Goal: Task Accomplishment & Management: Use online tool/utility

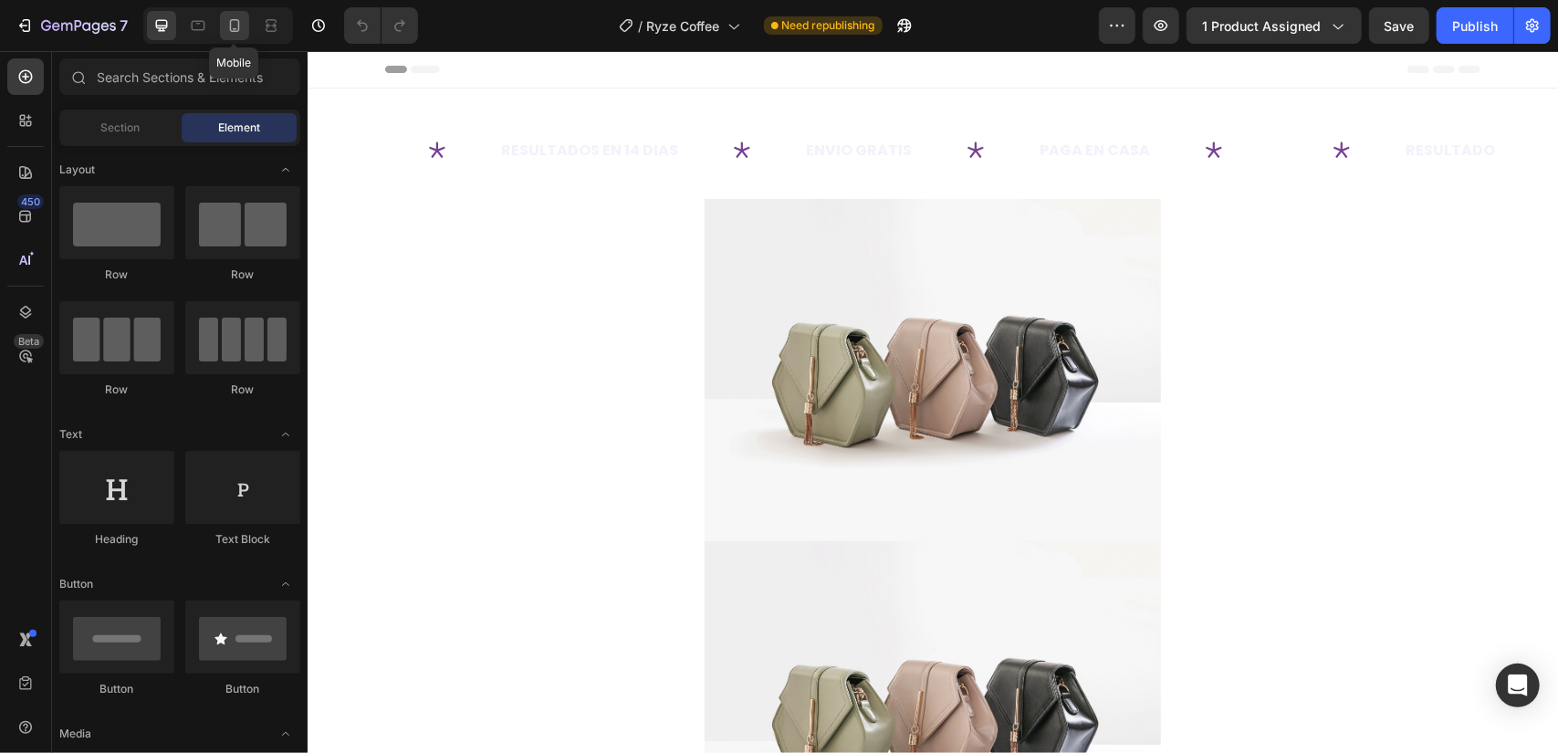
click at [230, 23] on icon at bounding box center [235, 25] width 10 height 13
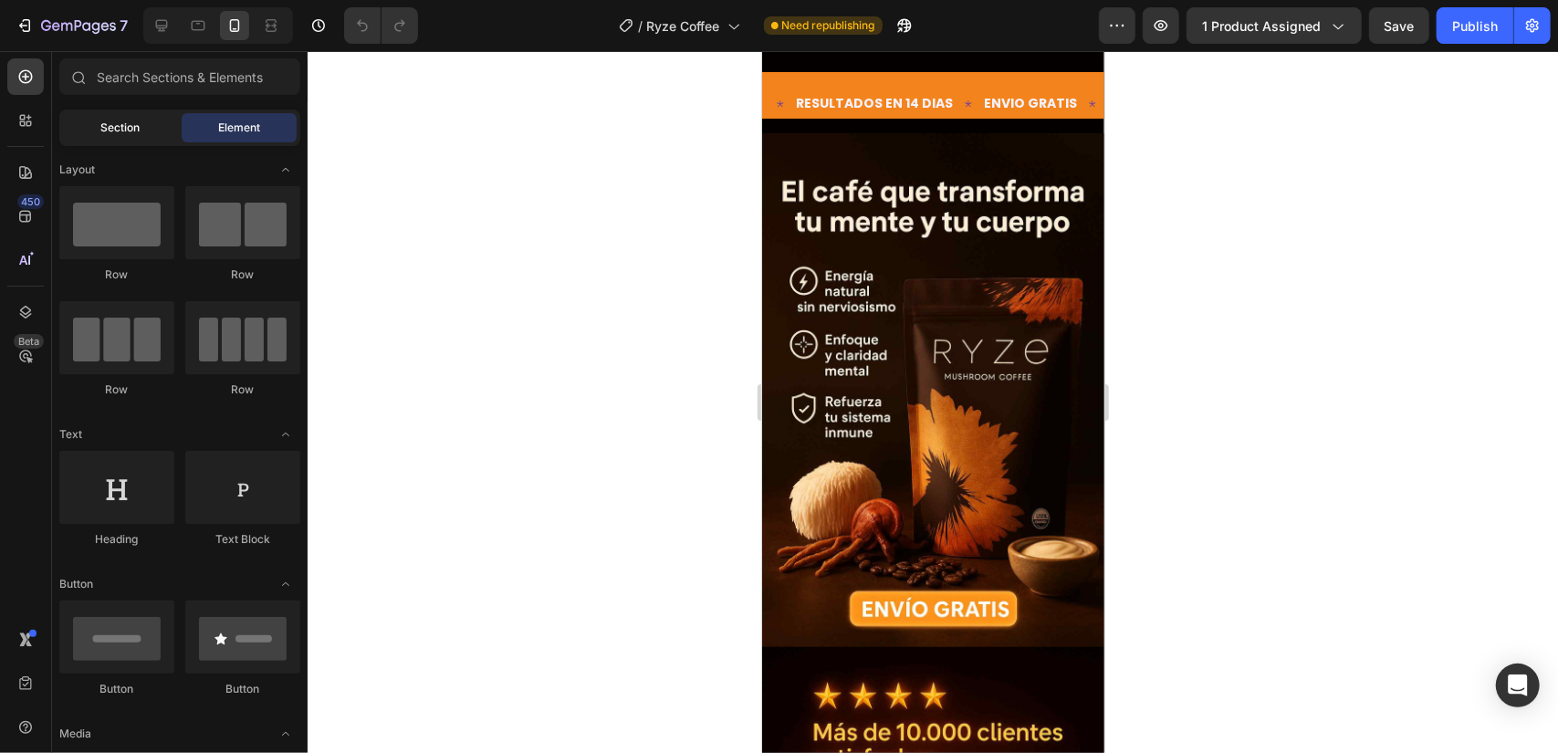
click at [147, 123] on div "Section" at bounding box center [120, 127] width 115 height 29
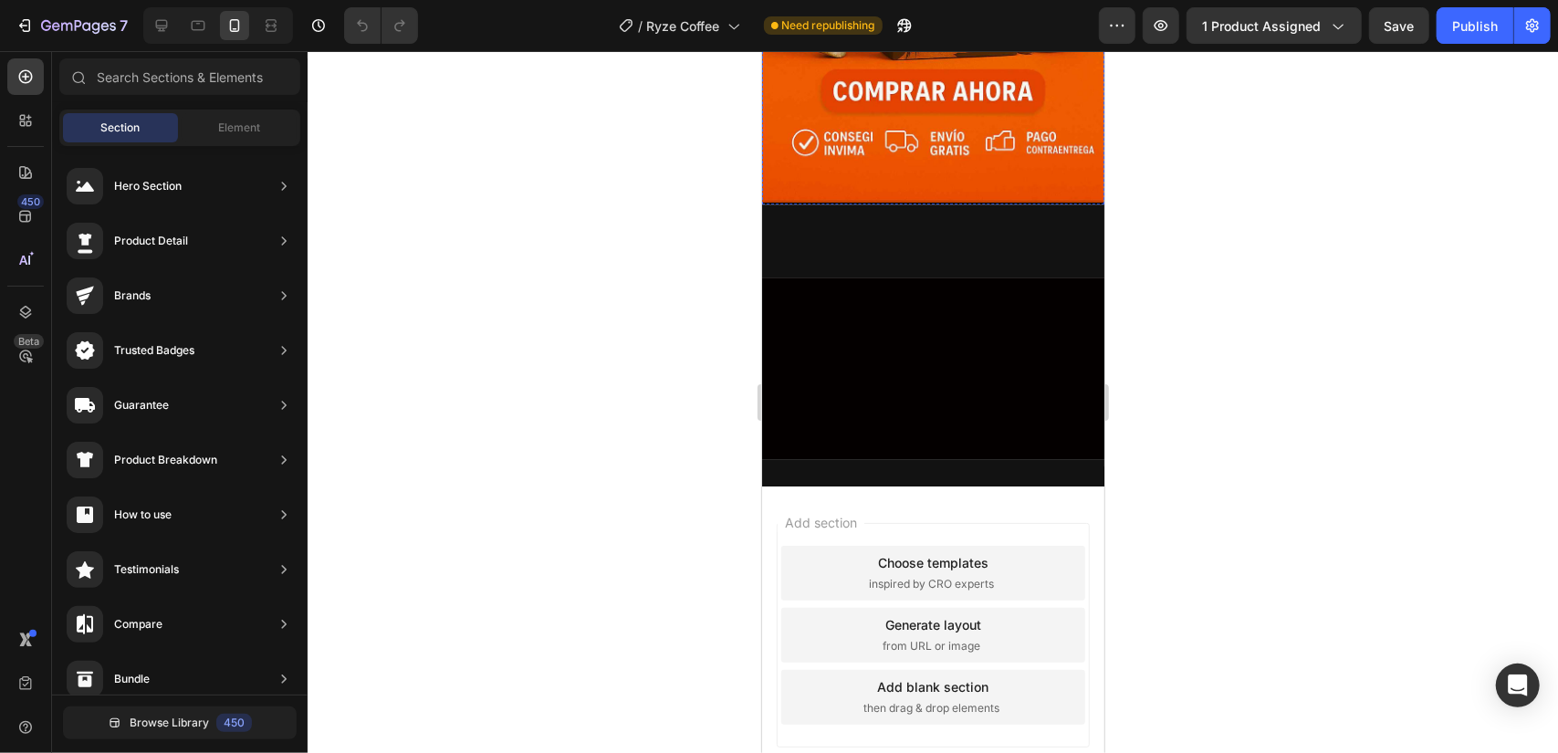
scroll to position [4015, 0]
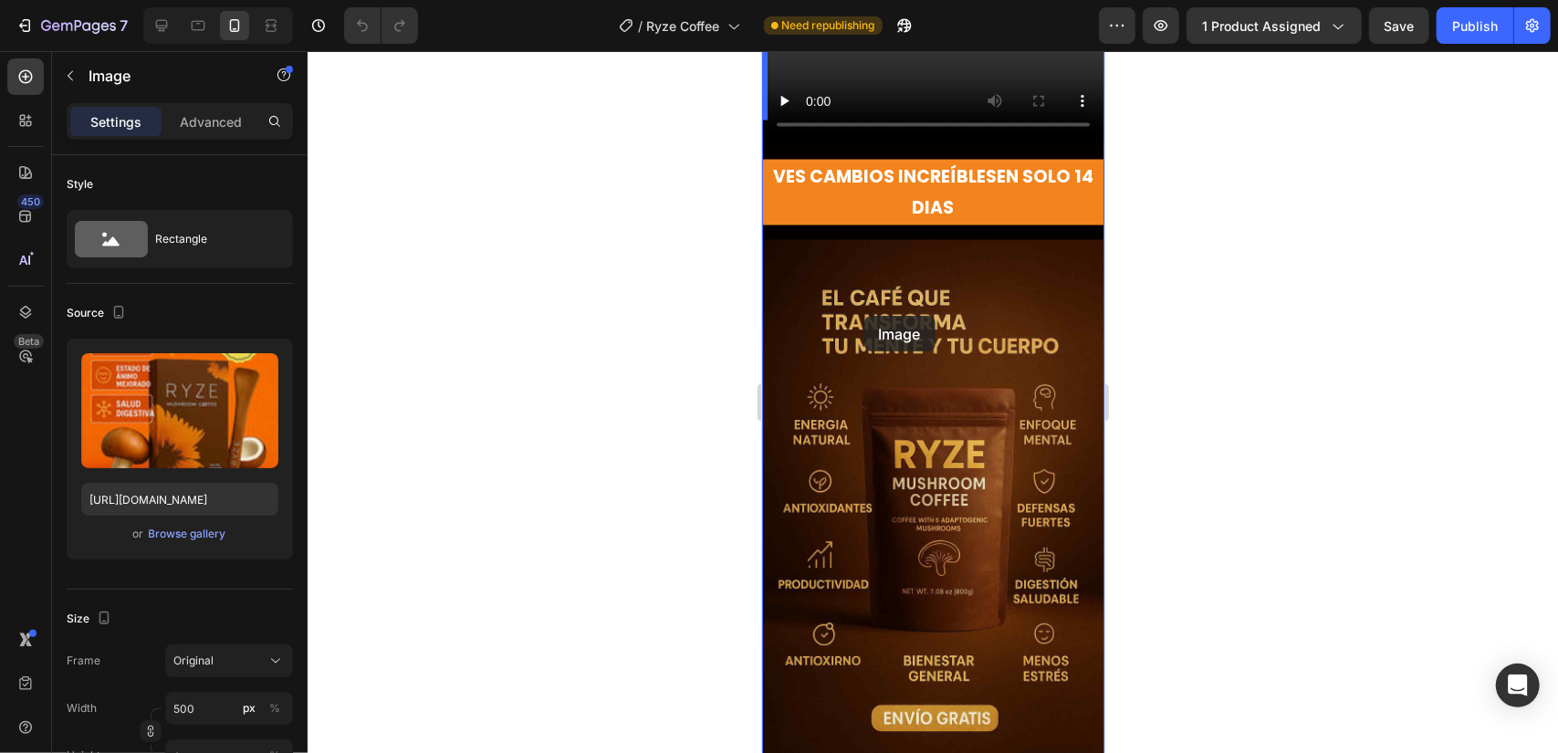
scroll to position [1276, 0]
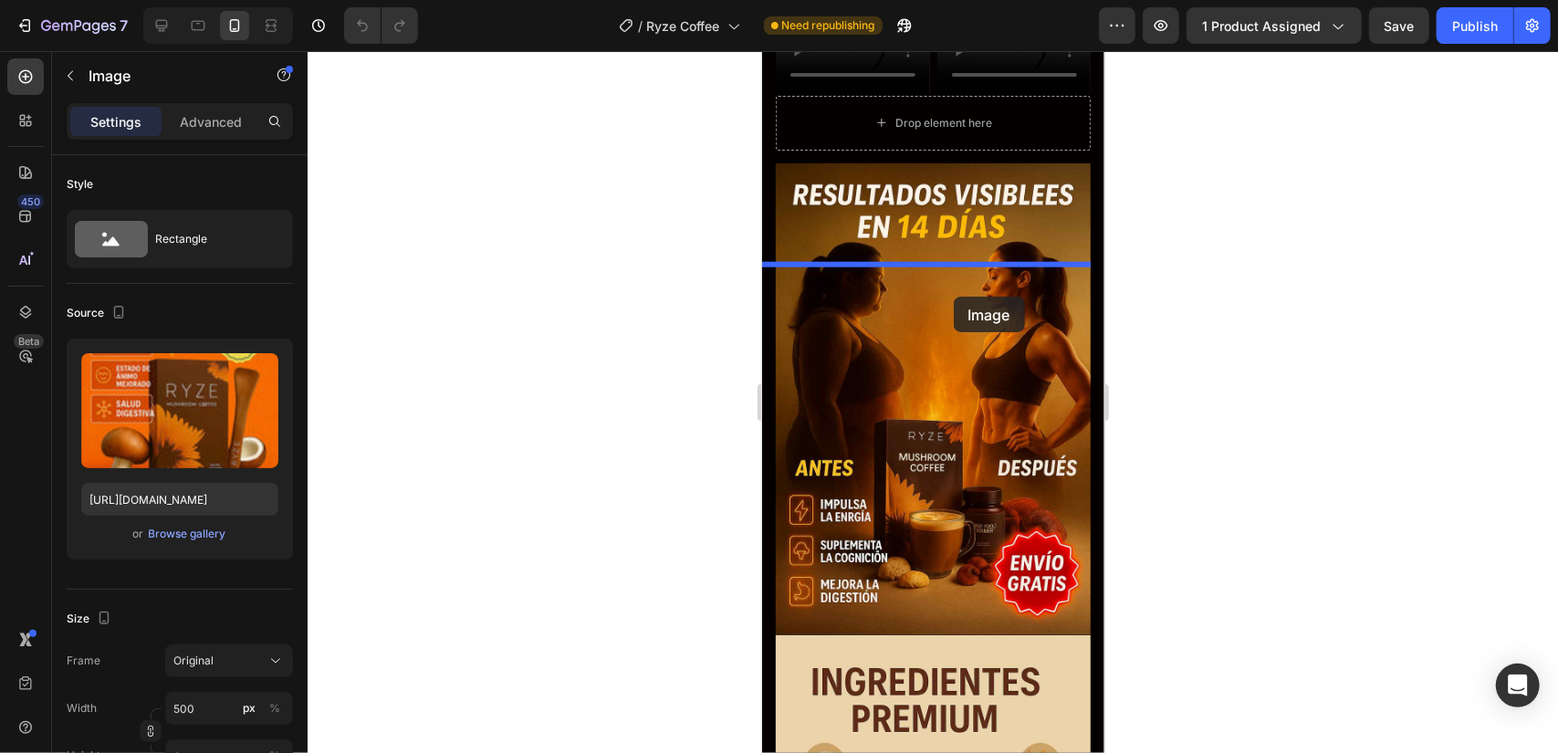
drag, startPoint x: 772, startPoint y: 316, endPoint x: 953, endPoint y: 296, distance: 181.8
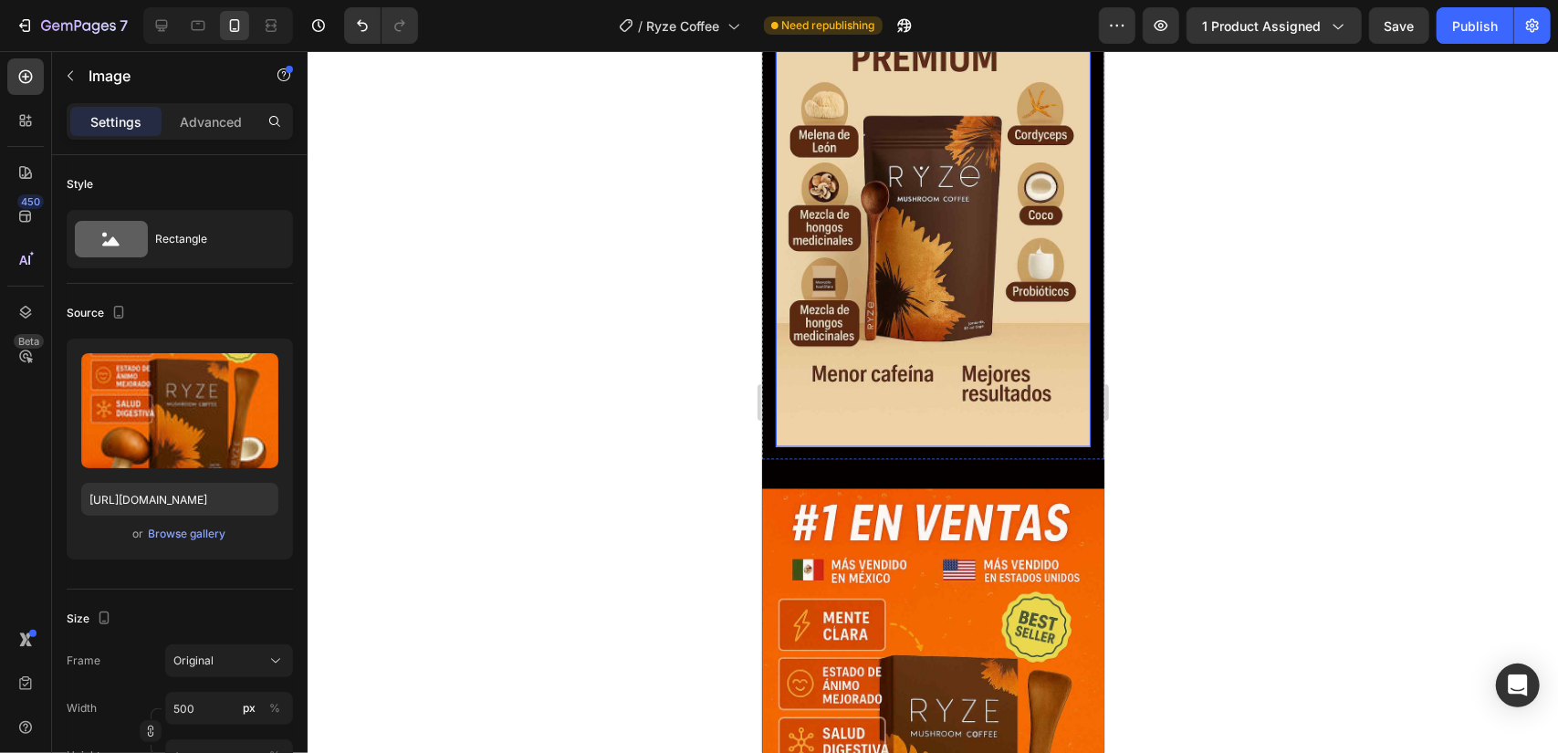
scroll to position [1915, 0]
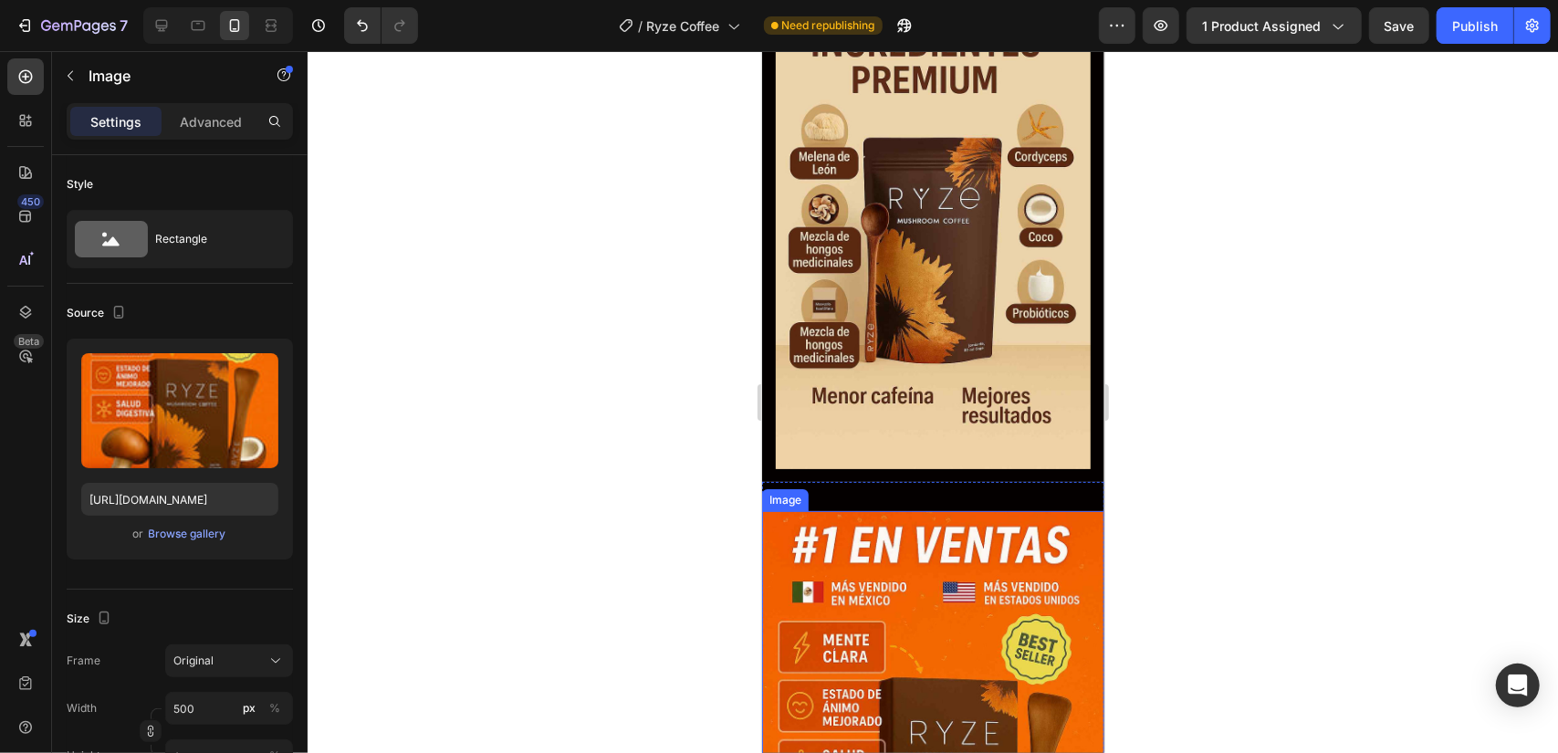
click at [794, 659] on img at bounding box center [932, 767] width 342 height 514
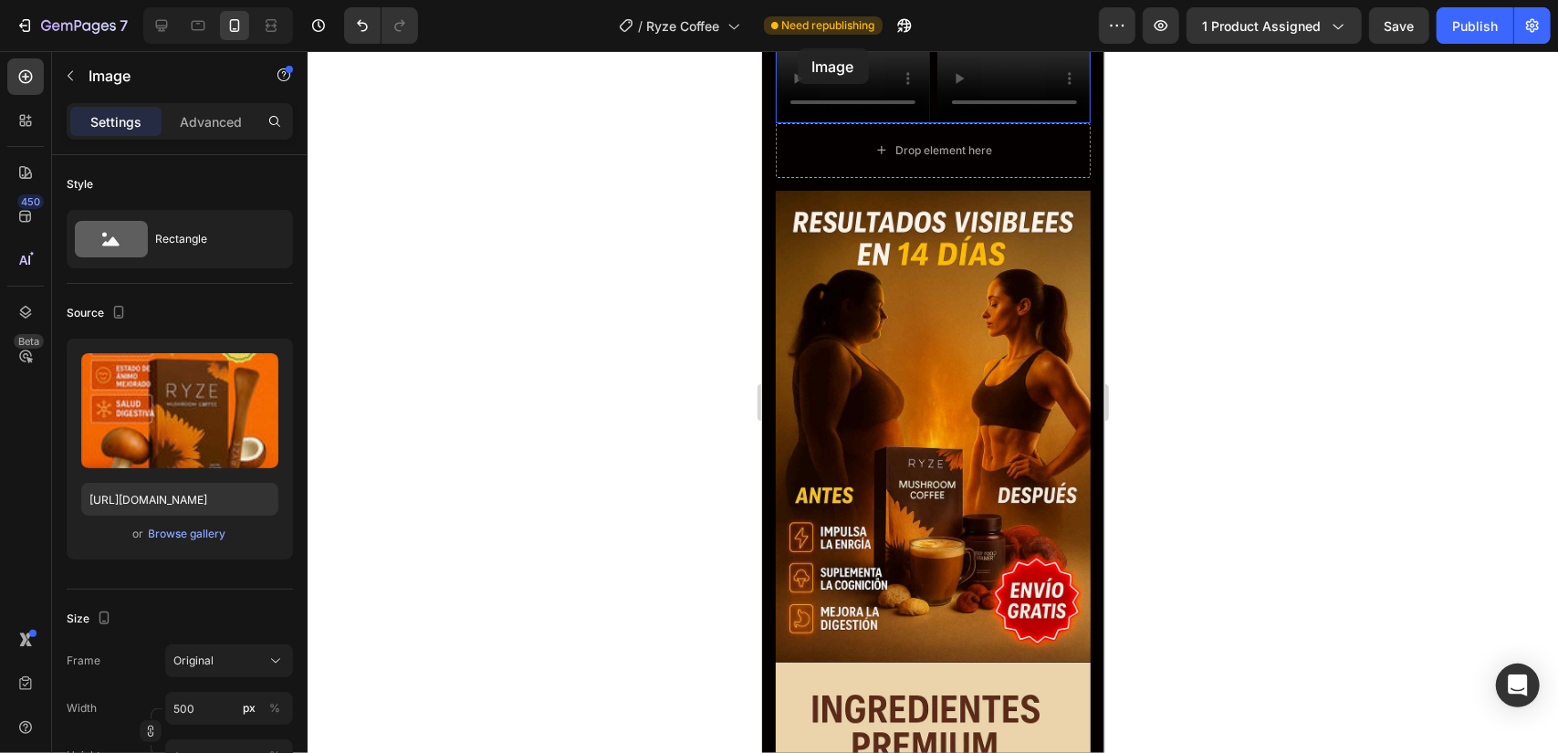
scroll to position [1230, 0]
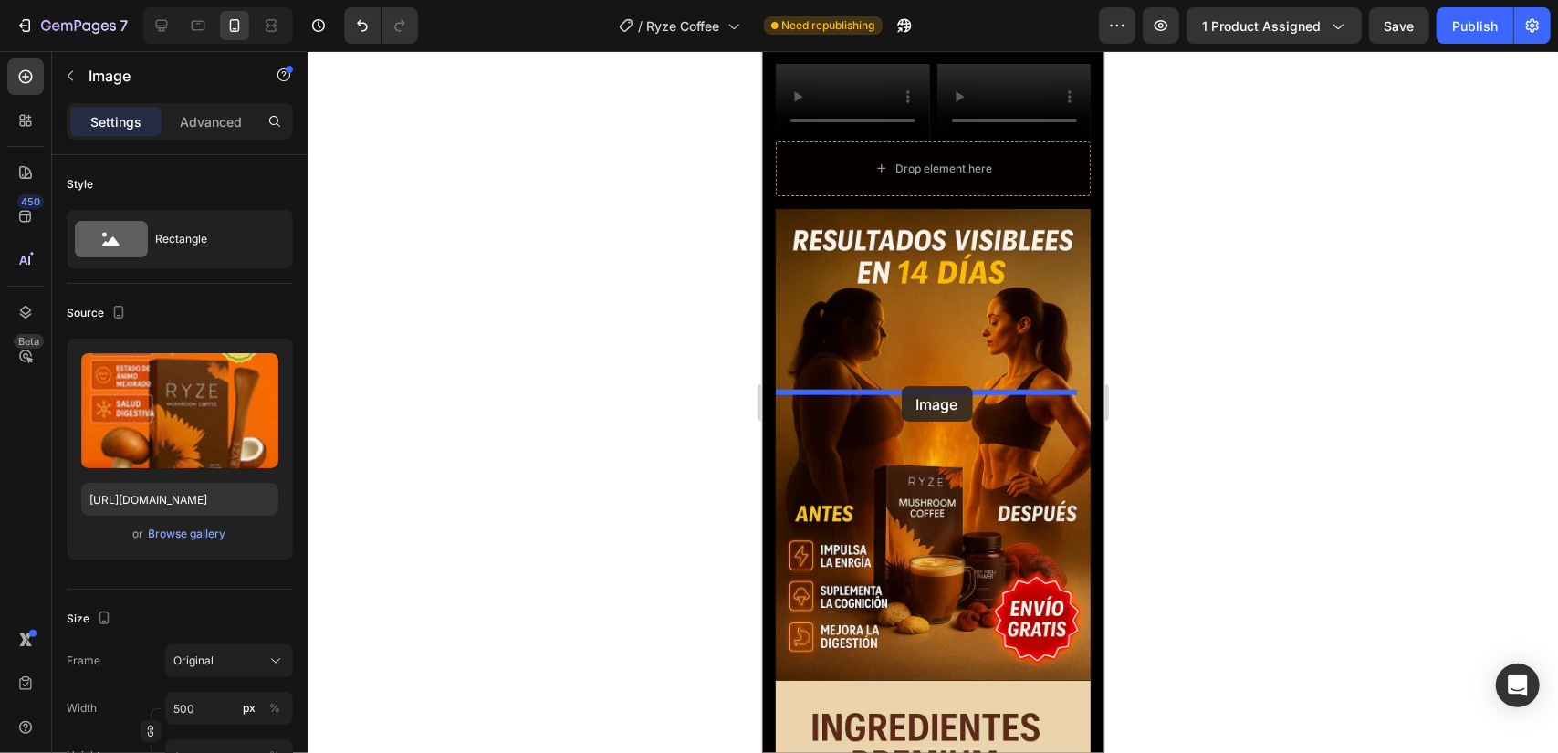
drag, startPoint x: 788, startPoint y: 641, endPoint x: 901, endPoint y: 385, distance: 279.1
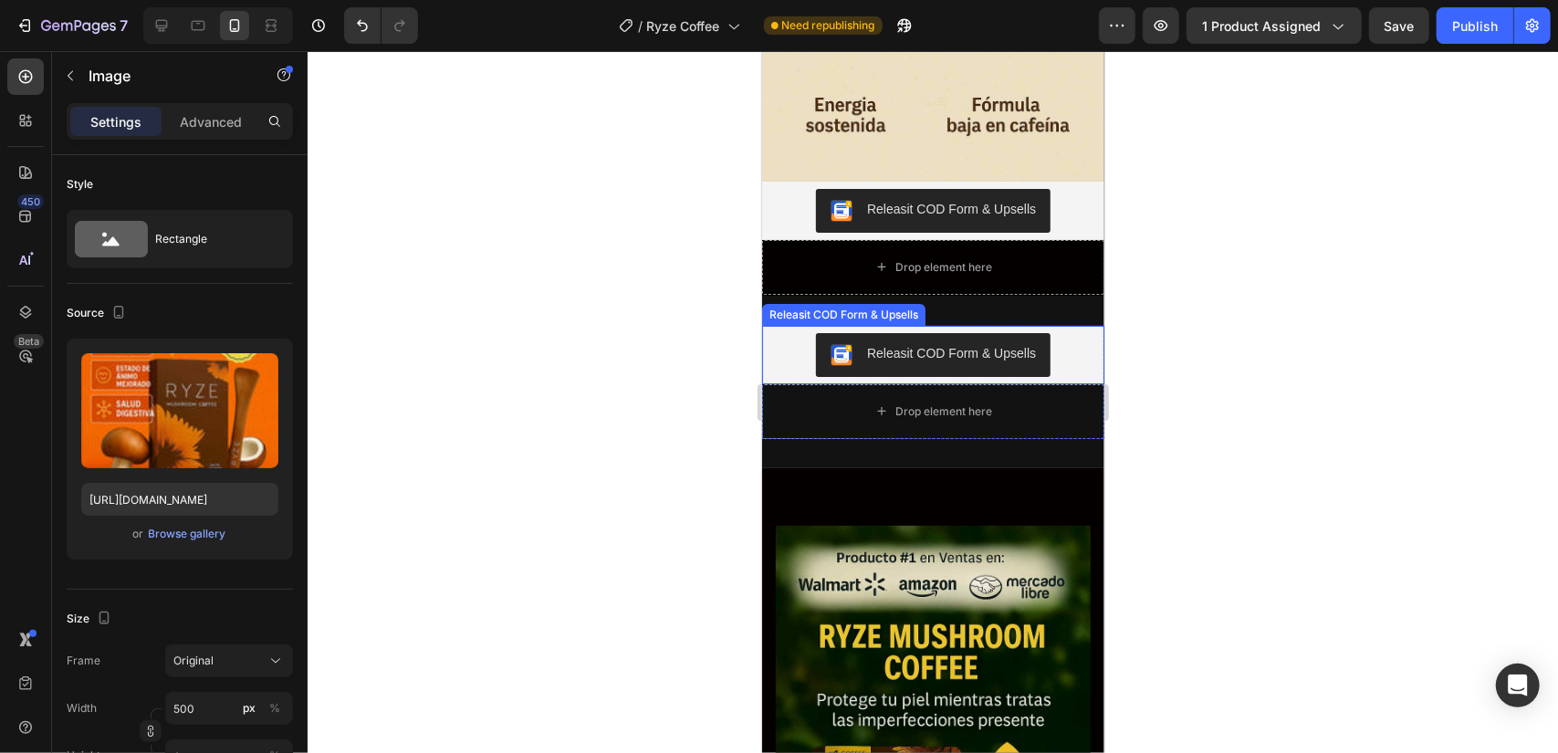
scroll to position [4457, 0]
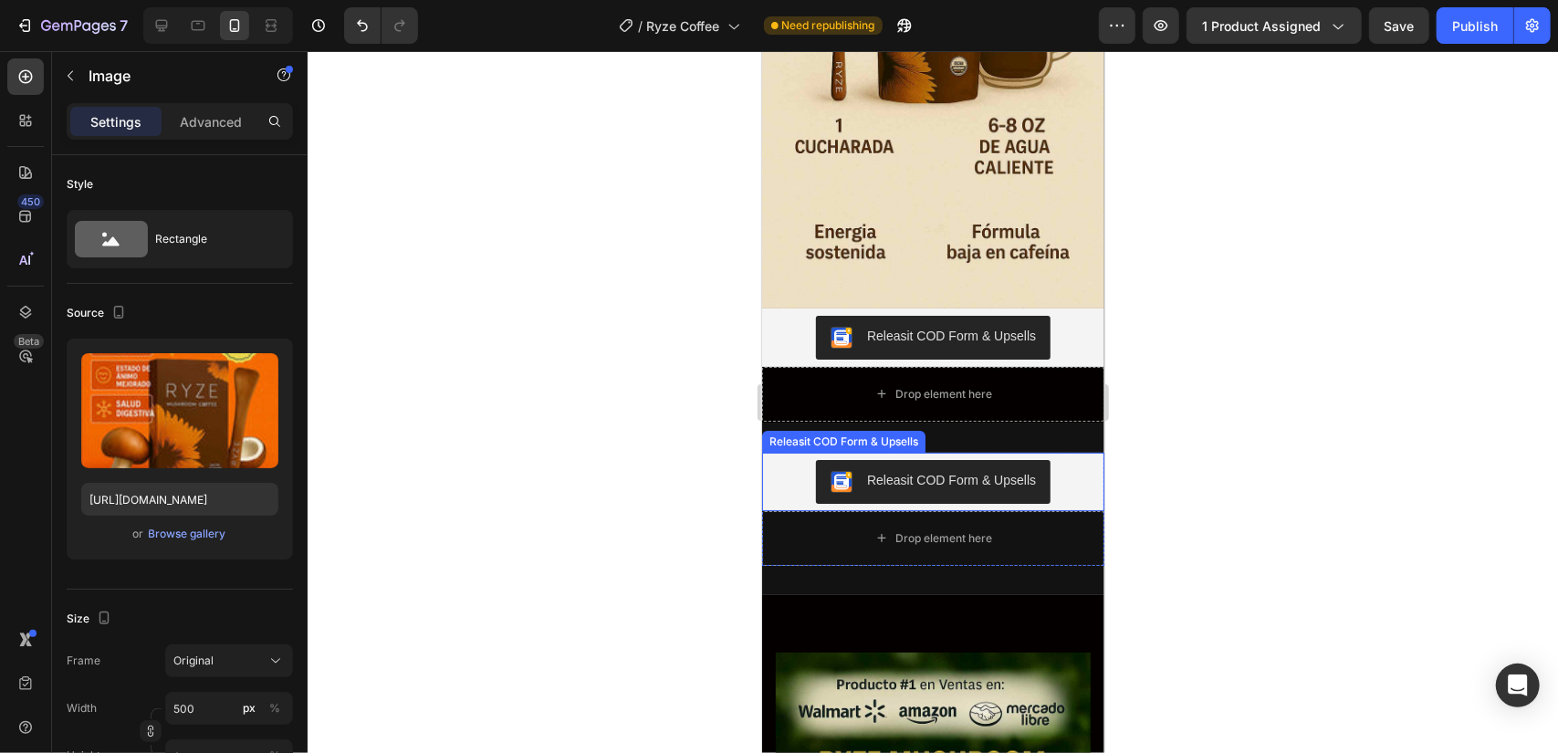
click at [1066, 459] on div "Releasit COD Form & Upsells" at bounding box center [932, 481] width 328 height 44
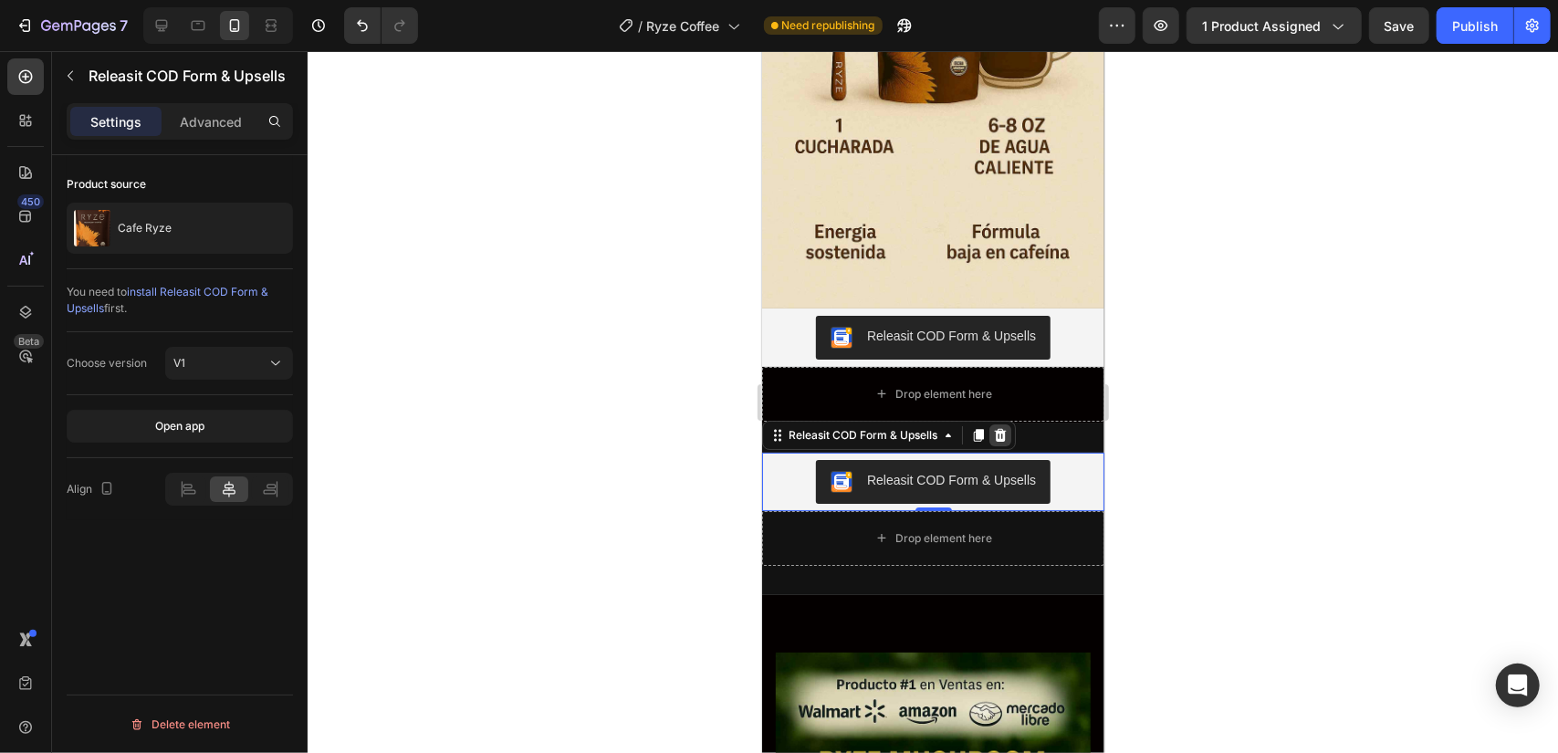
click at [1006, 427] on icon at bounding box center [999, 434] width 15 height 15
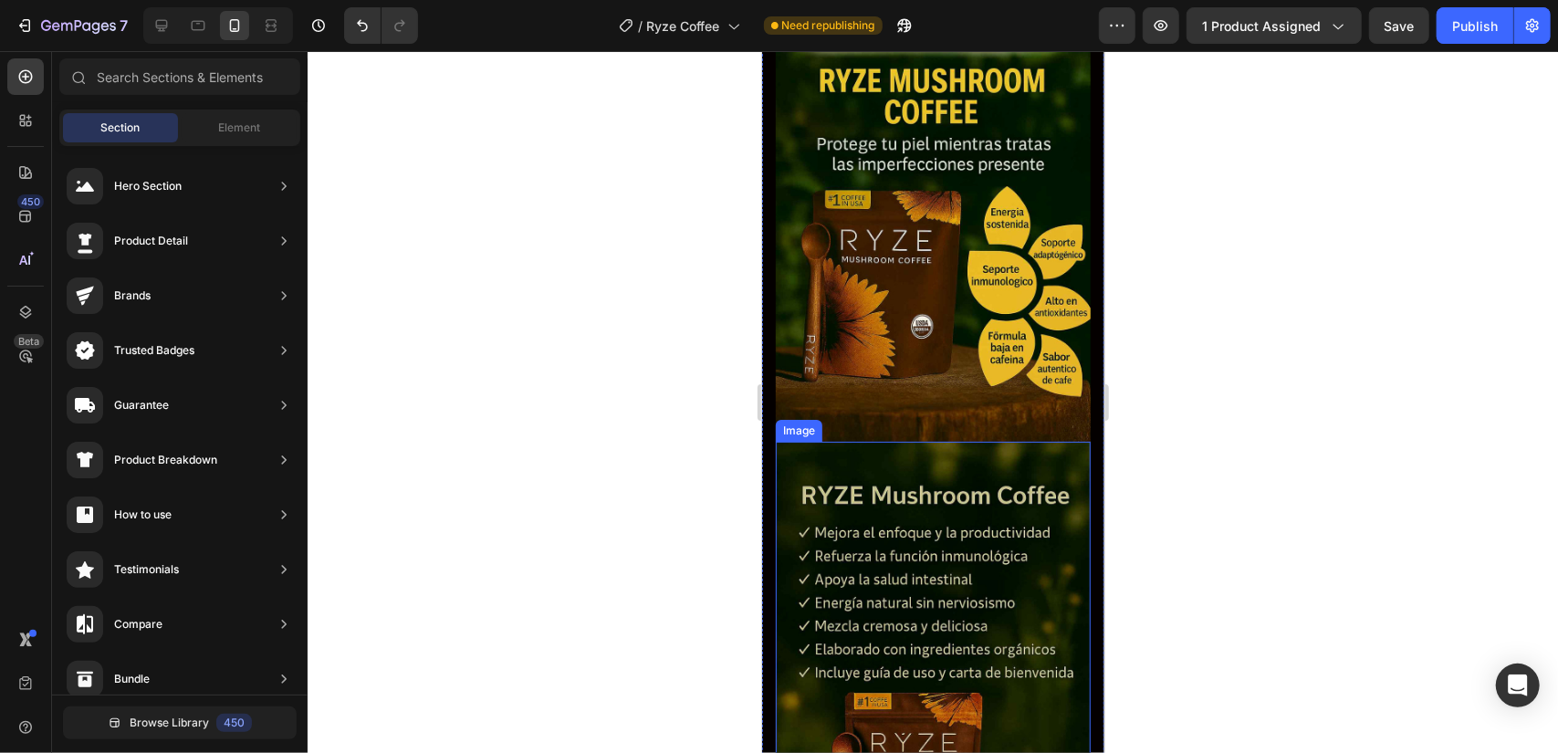
scroll to position [5096, 0]
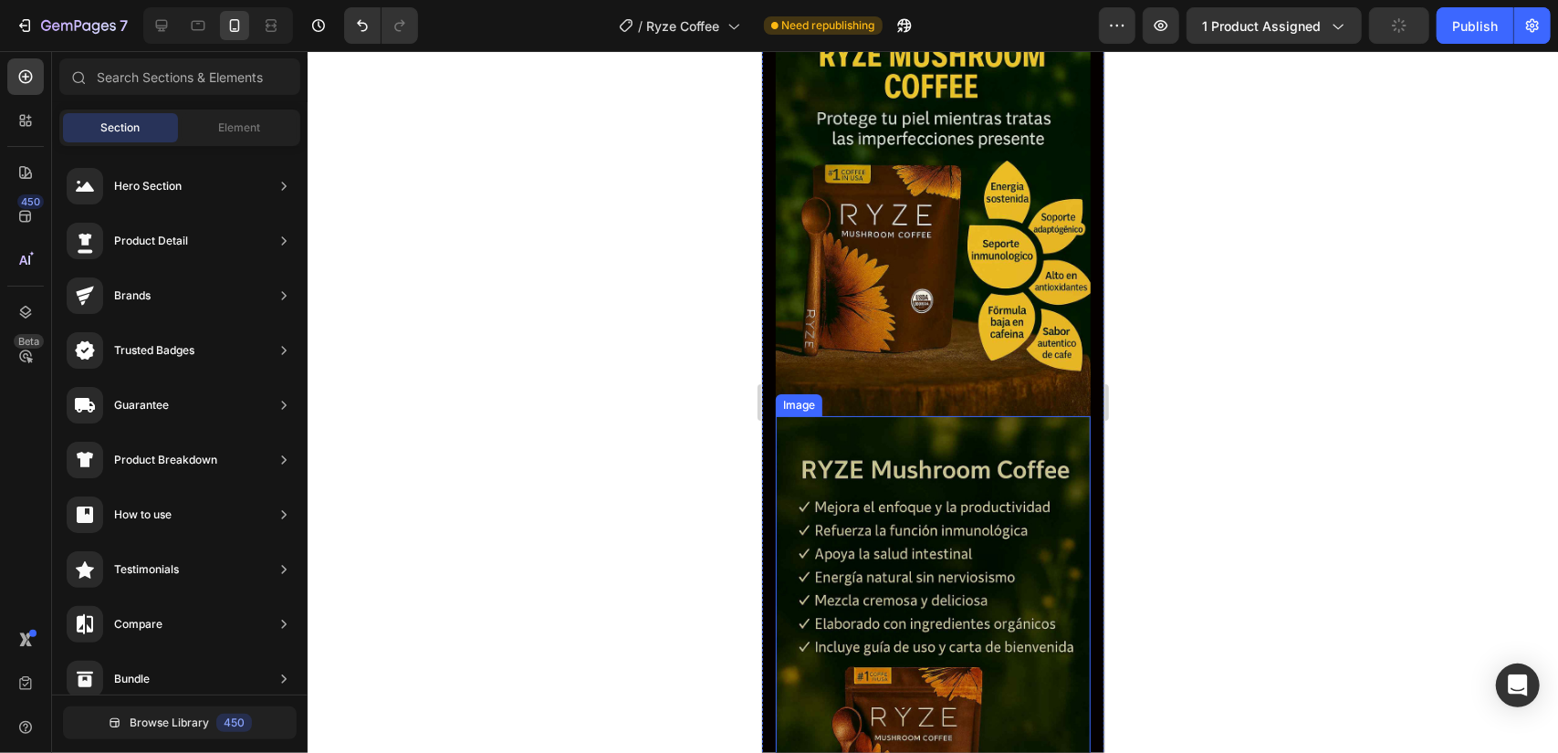
click at [960, 479] on img at bounding box center [932, 651] width 315 height 473
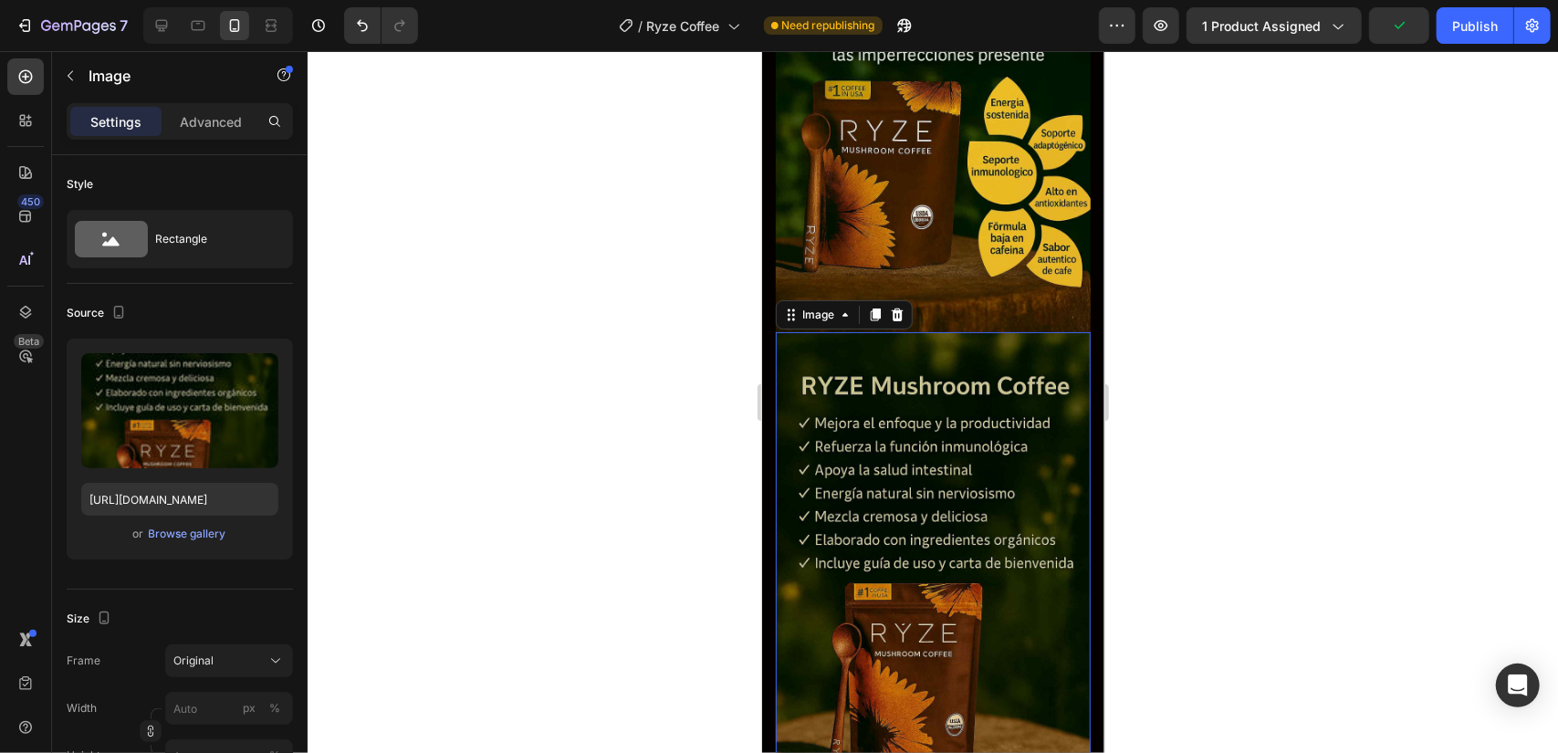
scroll to position [5187, 0]
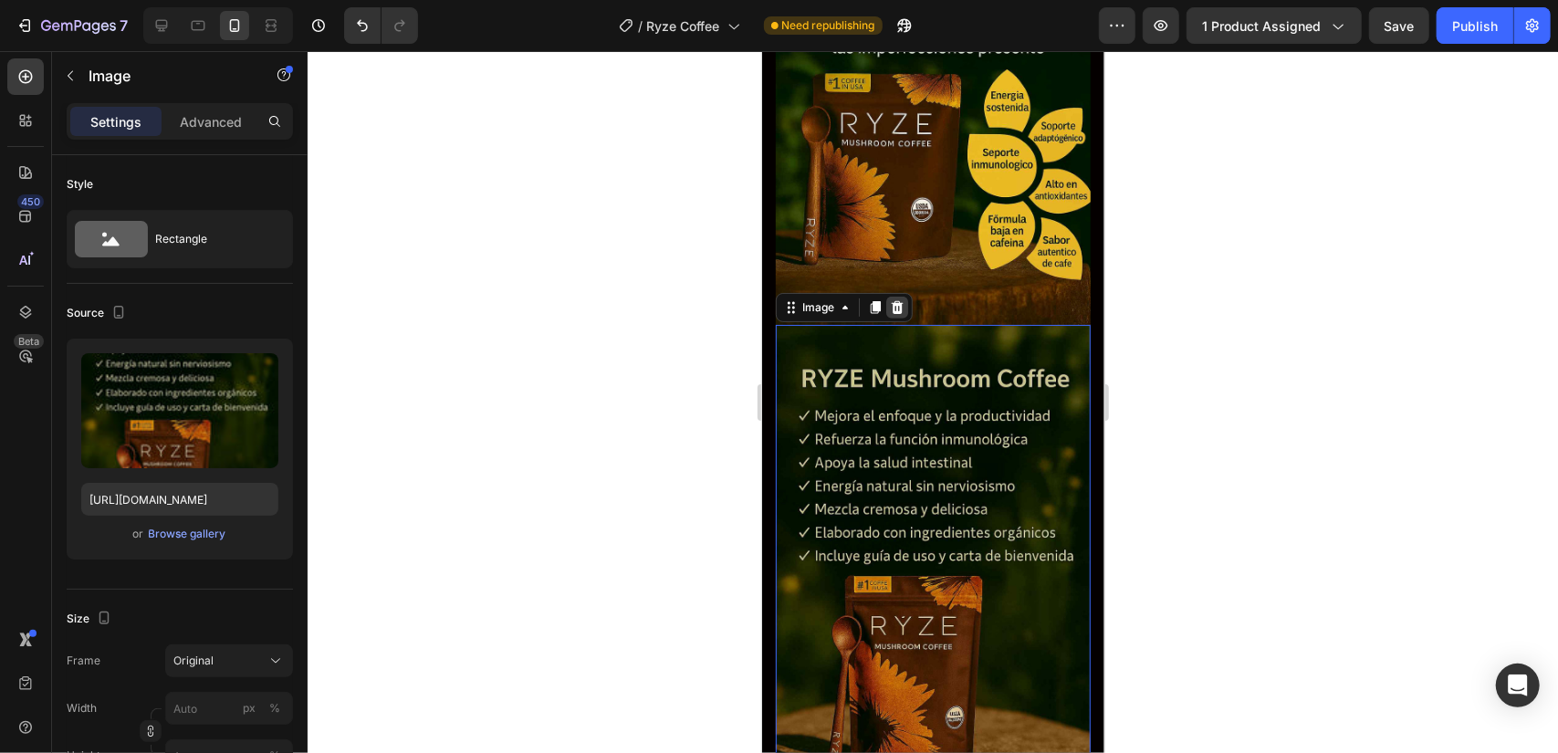
click at [898, 292] on div "Image" at bounding box center [843, 306] width 137 height 29
click at [894, 296] on div at bounding box center [896, 307] width 22 height 22
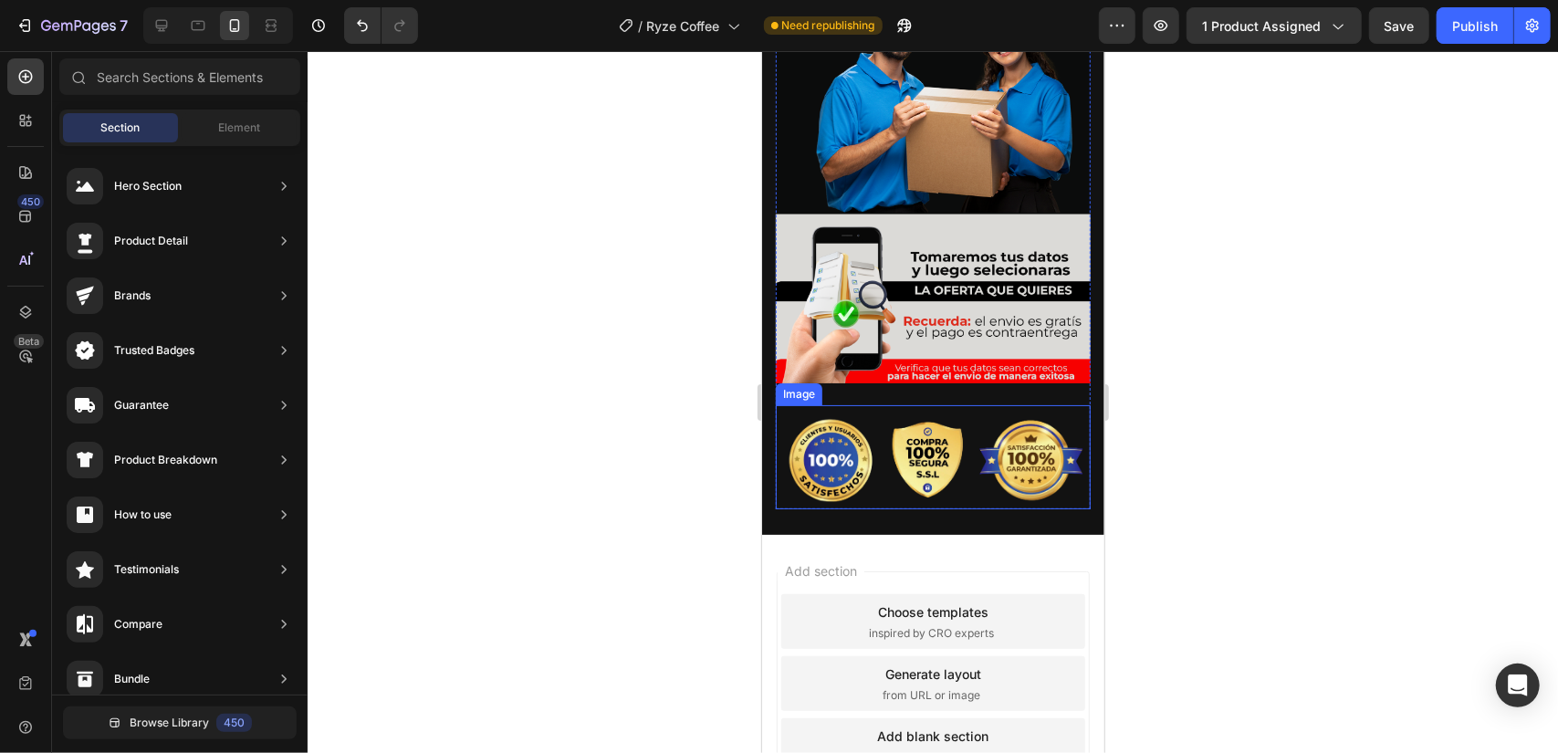
scroll to position [6306, 0]
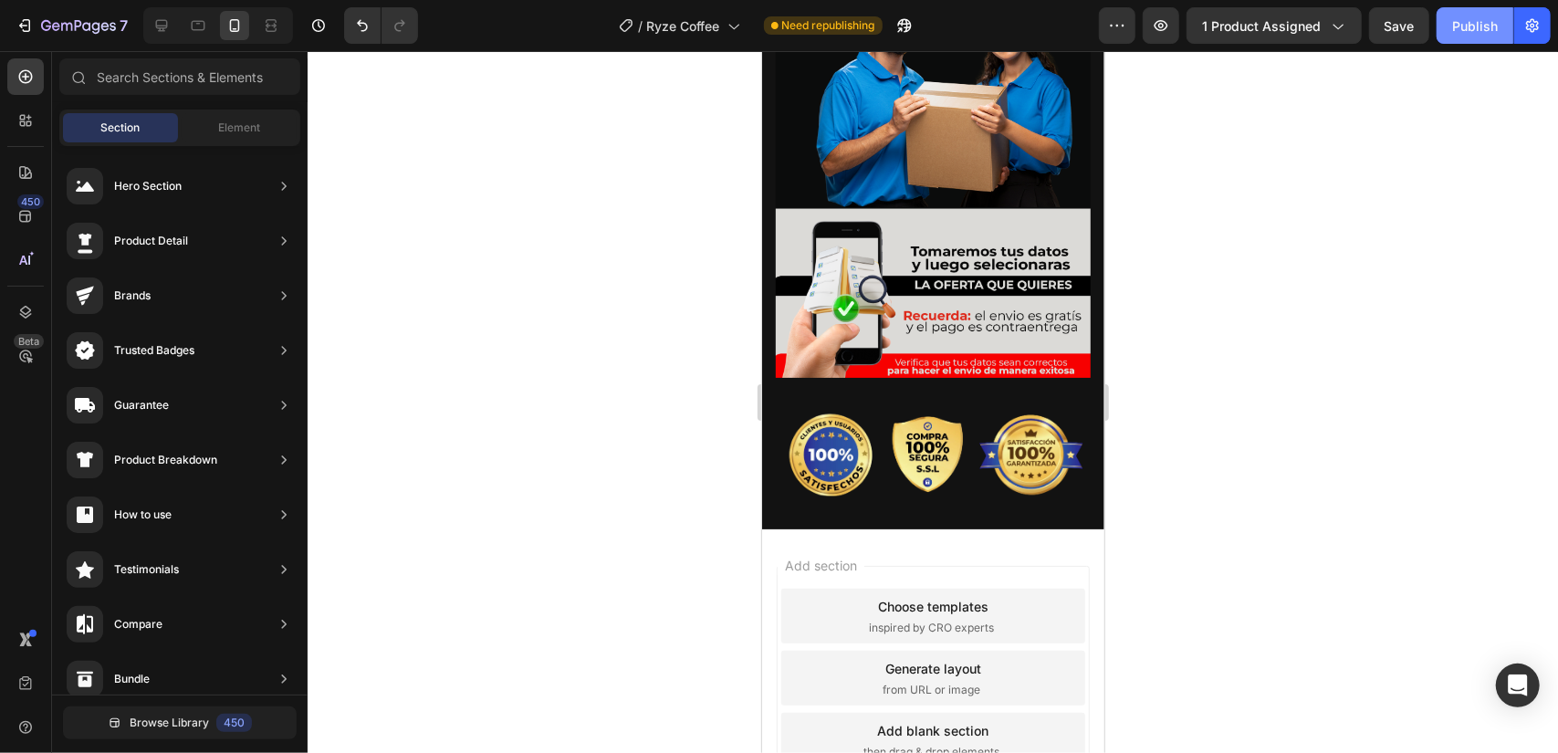
click at [1486, 32] on div "Publish" at bounding box center [1475, 25] width 46 height 19
